Goal: Transaction & Acquisition: Purchase product/service

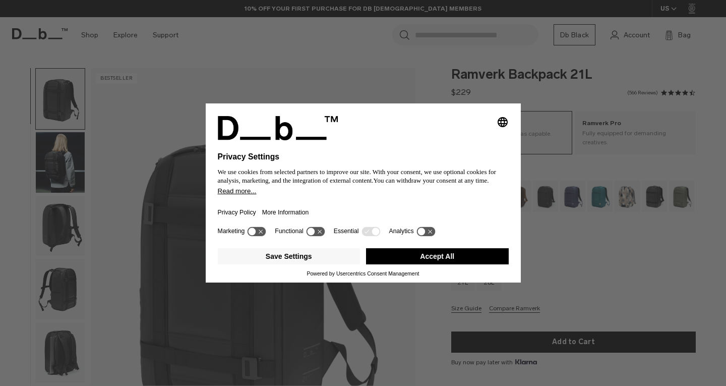
click at [407, 262] on button "Accept All" at bounding box center [437, 256] width 143 height 16
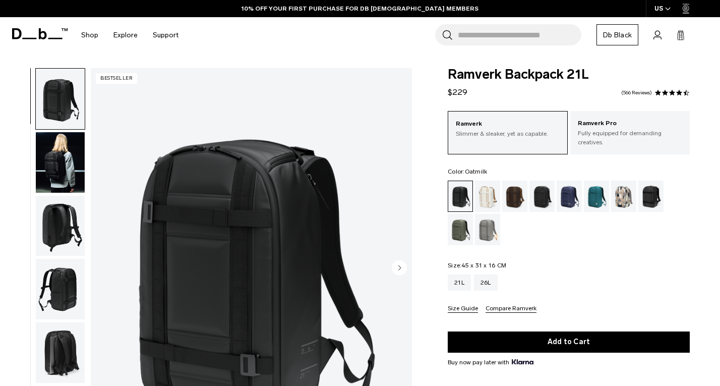
click at [480, 195] on div "Oatmilk" at bounding box center [488, 196] width 26 height 31
